Goal: Navigation & Orientation: Find specific page/section

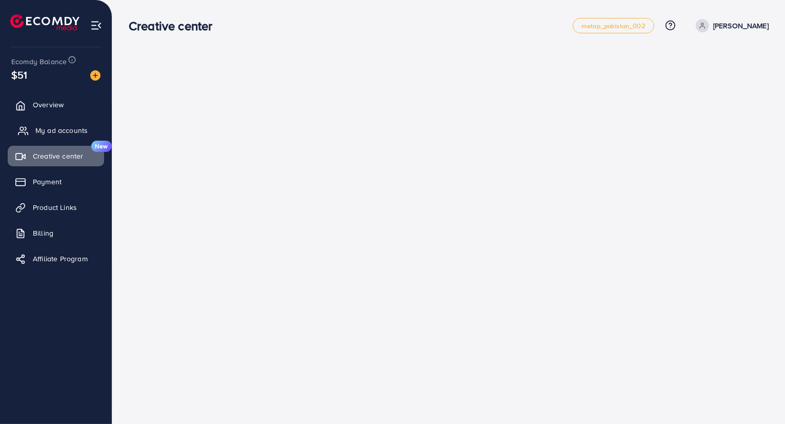
click at [49, 137] on link "My ad accounts" at bounding box center [56, 130] width 96 height 21
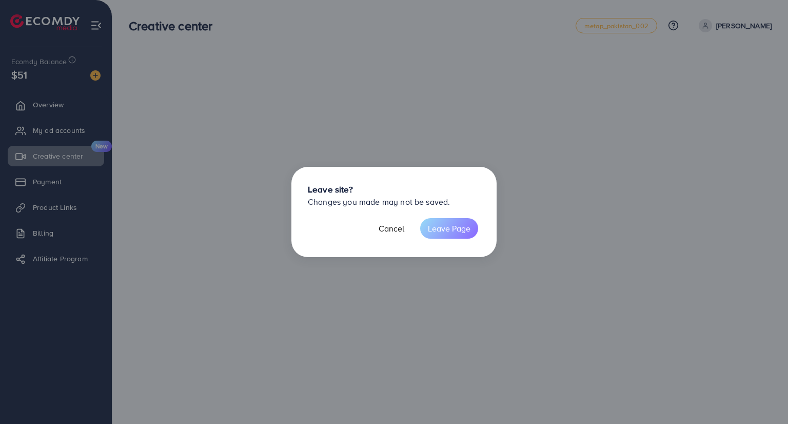
click at [427, 224] on button "Leave Page" at bounding box center [449, 228] width 58 height 21
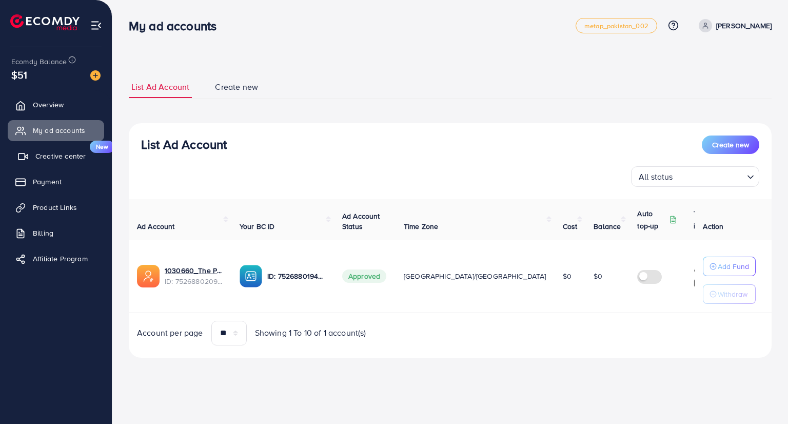
click at [46, 163] on link "Creative center New" at bounding box center [56, 156] width 96 height 21
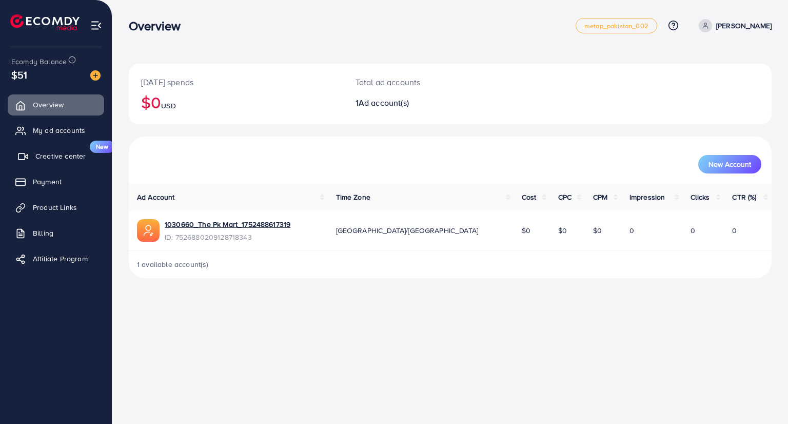
click at [65, 159] on span "Creative center" at bounding box center [60, 156] width 50 height 10
